Goal: Information Seeking & Learning: Learn about a topic

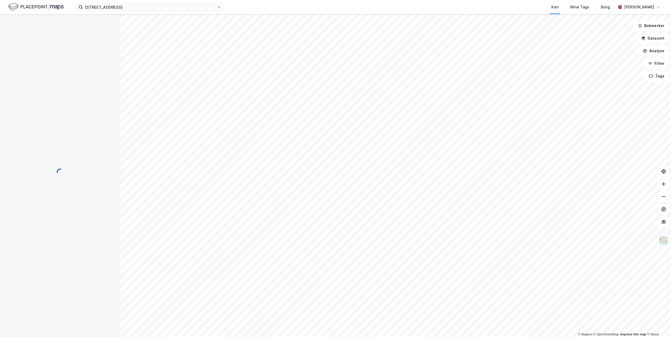
scroll to position [0, 0]
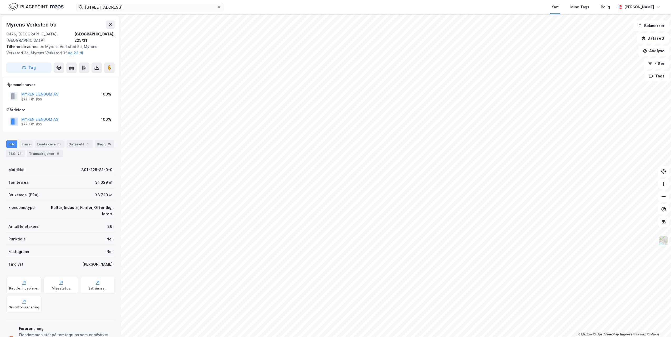
scroll to position [1, 0]
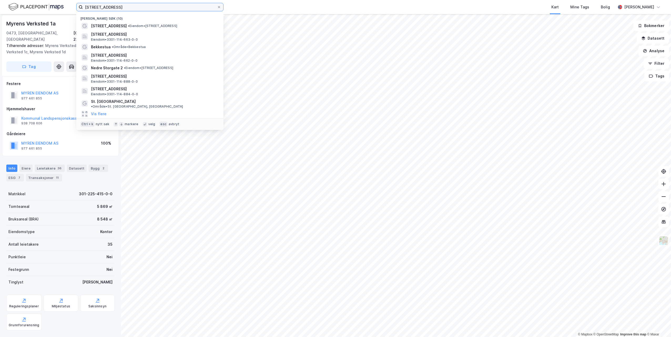
click at [136, 11] on input "[STREET_ADDRESS]" at bounding box center [150, 7] width 134 height 8
click at [148, 27] on span "• Eiendom • [STREET_ADDRESS]" at bounding box center [152, 26] width 49 height 4
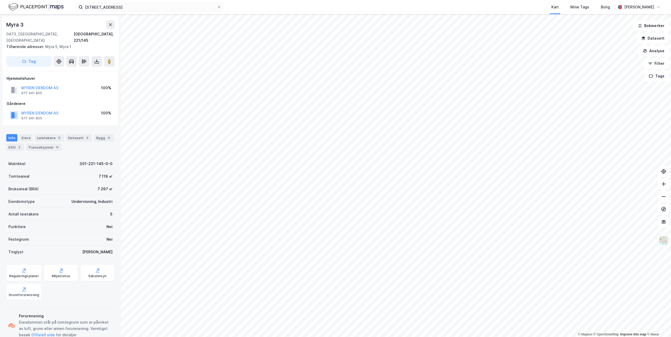
scroll to position [1, 0]
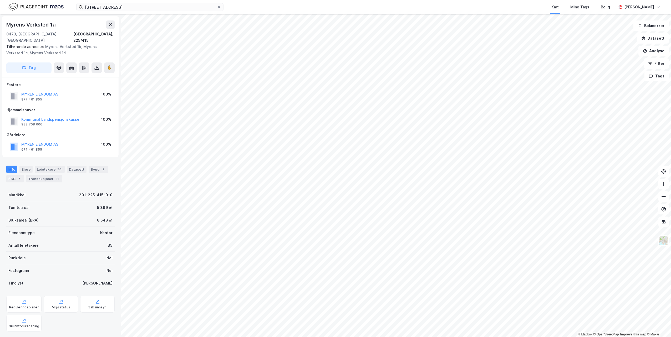
scroll to position [1, 0]
click at [112, 24] on icon at bounding box center [110, 24] width 4 height 4
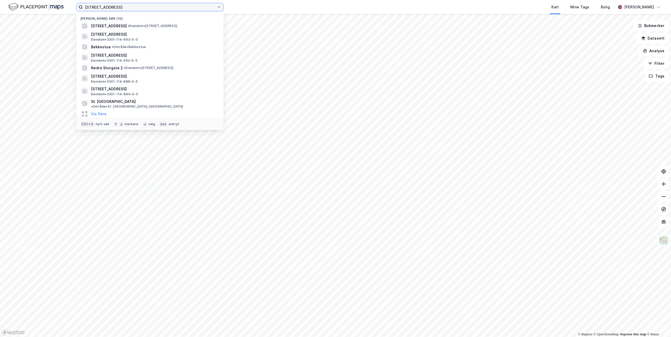
click at [129, 10] on input "[STREET_ADDRESS]" at bounding box center [150, 7] width 134 height 8
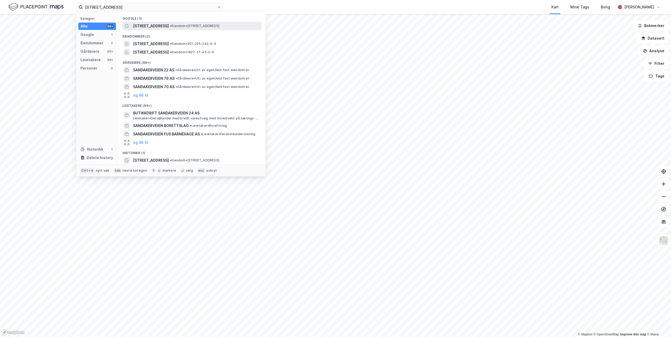
click at [154, 24] on span "[STREET_ADDRESS]" at bounding box center [151, 26] width 36 height 6
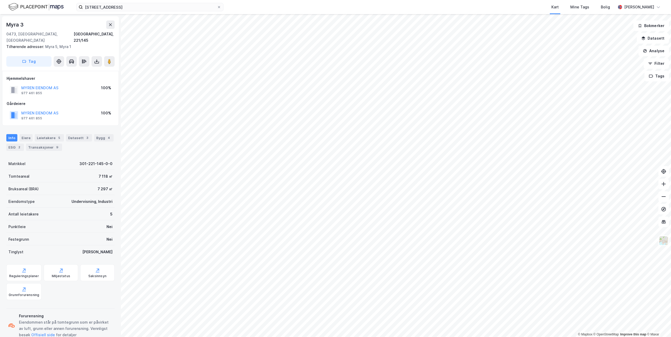
scroll to position [1, 0]
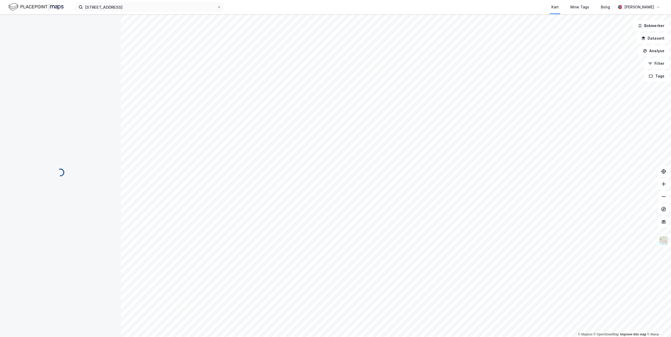
scroll to position [1, 0]
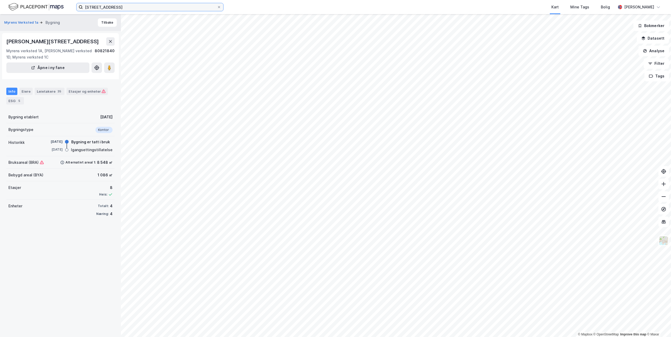
click at [137, 9] on input "[STREET_ADDRESS]" at bounding box center [150, 7] width 134 height 8
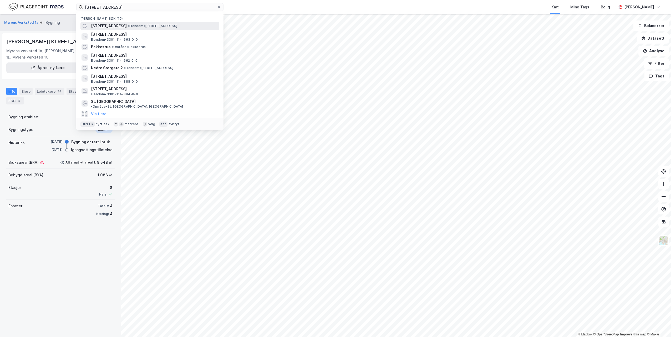
click at [138, 28] on span "• Eiendom • [STREET_ADDRESS]" at bounding box center [152, 26] width 49 height 4
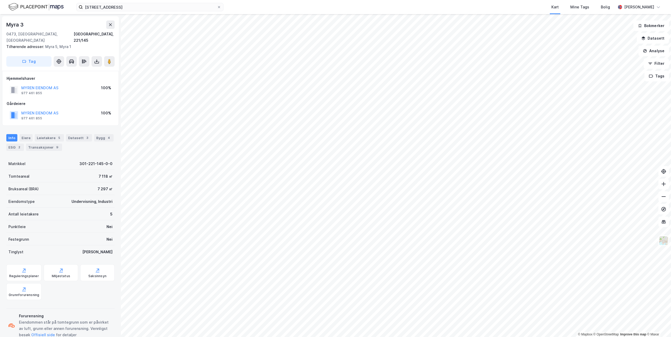
scroll to position [1, 0]
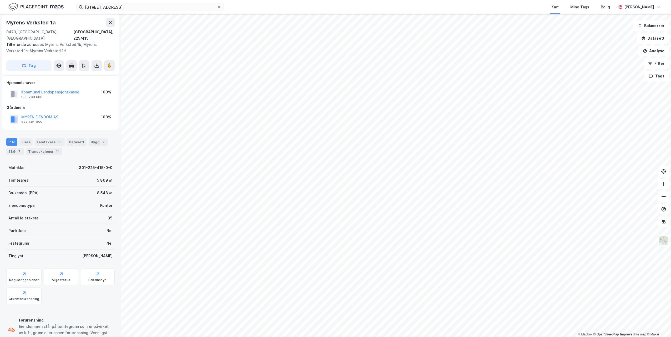
scroll to position [39, 0]
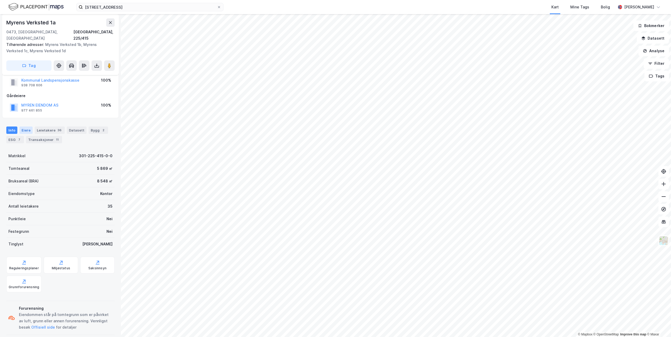
click at [23, 127] on div "Eiere" at bounding box center [25, 130] width 13 height 7
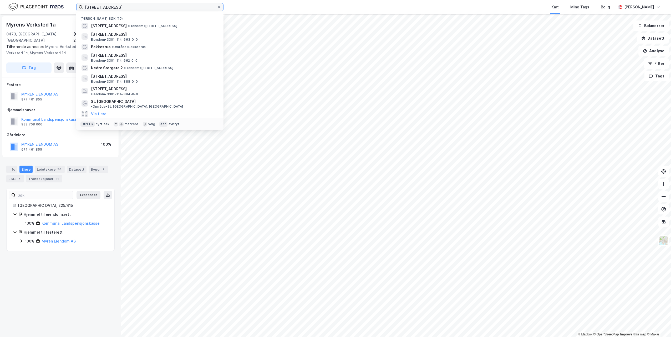
drag, startPoint x: 122, startPoint y: 7, endPoint x: 67, endPoint y: 7, distance: 54.9
click at [68, 7] on div "[STREET_ADDRESS] Nylige søk (10) [STREET_ADDRESS] • Eiendom • [STREET_ADDRESS] …" at bounding box center [335, 7] width 671 height 14
paste input "[STREET_ADDRESS]"
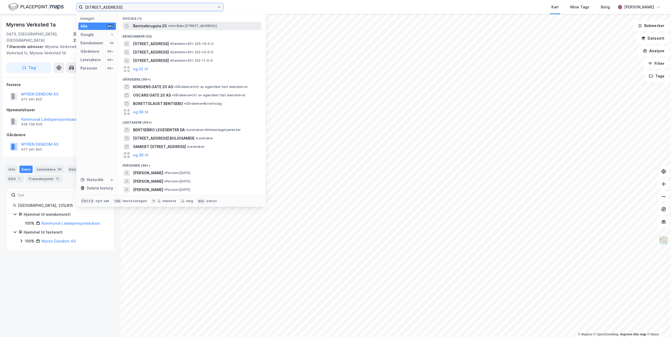
type input "[STREET_ADDRESS]"
click at [152, 24] on span "Bentsebrugata 20" at bounding box center [150, 26] width 34 height 6
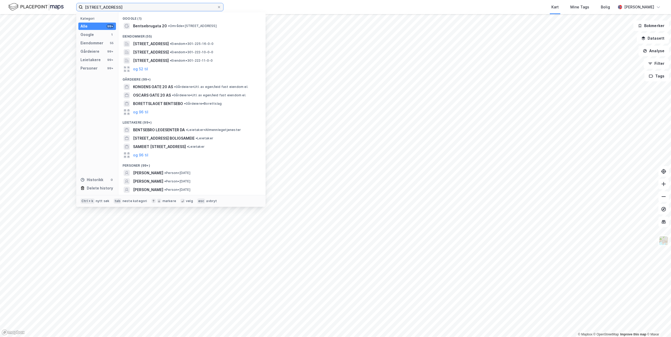
click at [127, 7] on input "[STREET_ADDRESS]" at bounding box center [150, 7] width 134 height 8
click at [144, 24] on span "Bentsebrugata 20" at bounding box center [150, 26] width 34 height 6
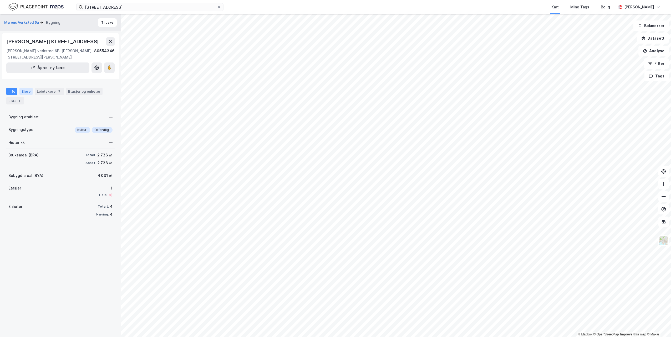
click at [23, 90] on div "Eiere" at bounding box center [25, 91] width 13 height 7
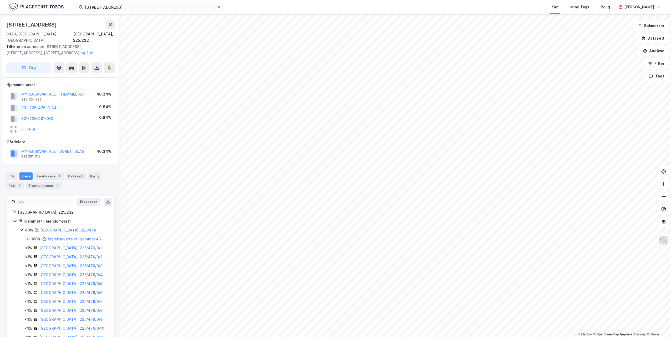
scroll to position [39, 0]
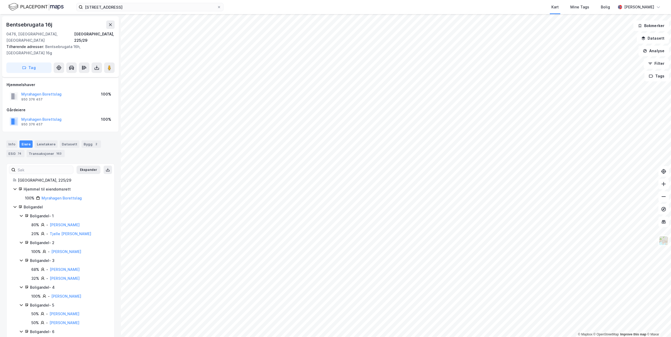
scroll to position [39, 0]
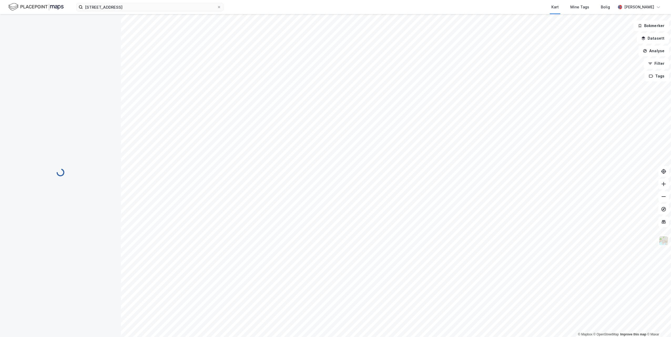
scroll to position [39, 0]
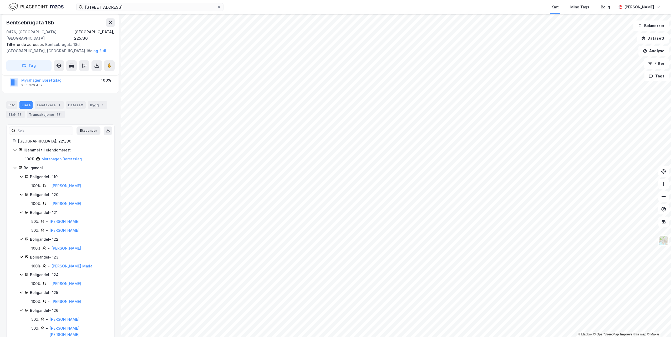
click at [51, 101] on div "Leietakere 1" at bounding box center [49, 104] width 29 height 7
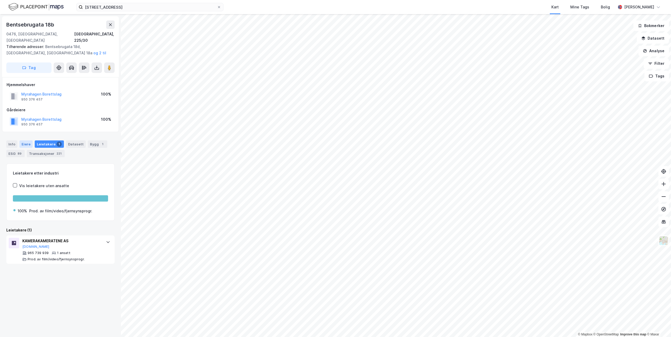
click at [20, 141] on div "Eiere" at bounding box center [25, 144] width 13 height 7
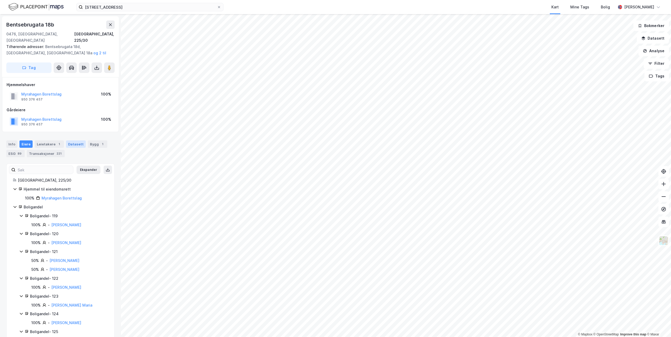
click at [76, 141] on div "Datasett" at bounding box center [76, 144] width 20 height 7
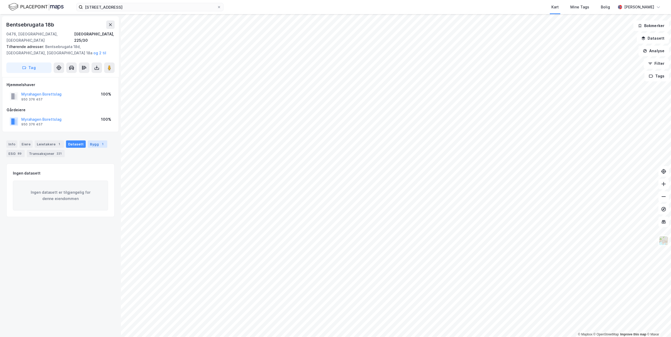
click at [93, 141] on div "Bygg 1" at bounding box center [97, 144] width 19 height 7
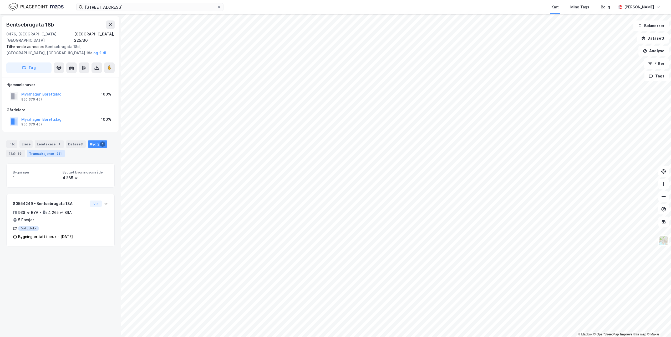
click at [38, 150] on div "Transaksjoner 221" at bounding box center [46, 153] width 38 height 7
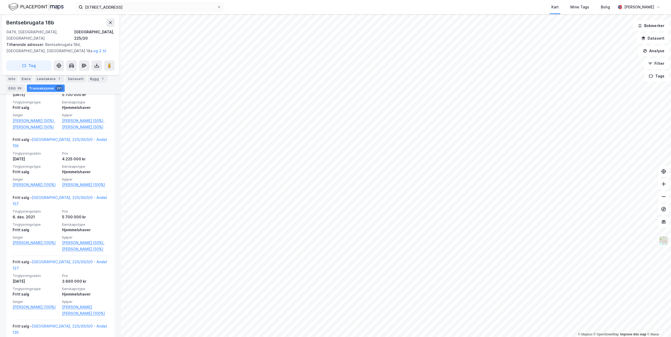
scroll to position [1583, 0]
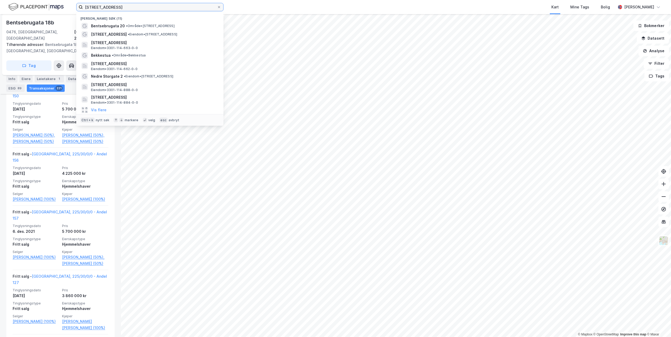
drag, startPoint x: 126, startPoint y: 7, endPoint x: 70, endPoint y: 10, distance: 56.0
click at [69, 8] on div "Bentsebru- gata 20 Nylige søk (11) [GEOGRAPHIC_DATA] 20 • Område • [STREET_ADDR…" at bounding box center [335, 7] width 671 height 14
click at [57, 5] on img at bounding box center [35, 6] width 55 height 9
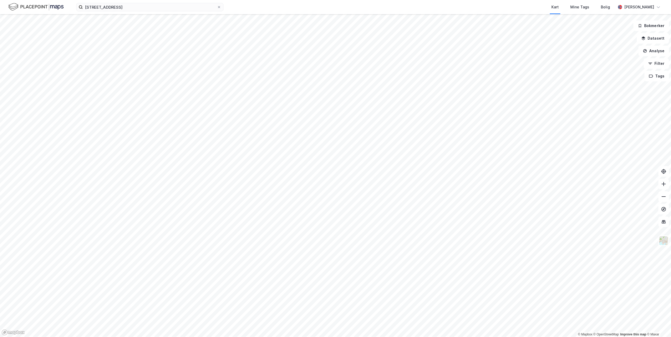
click at [40, 11] on img at bounding box center [35, 6] width 55 height 9
click at [35, 7] on img at bounding box center [35, 6] width 55 height 9
